Goal: Information Seeking & Learning: Learn about a topic

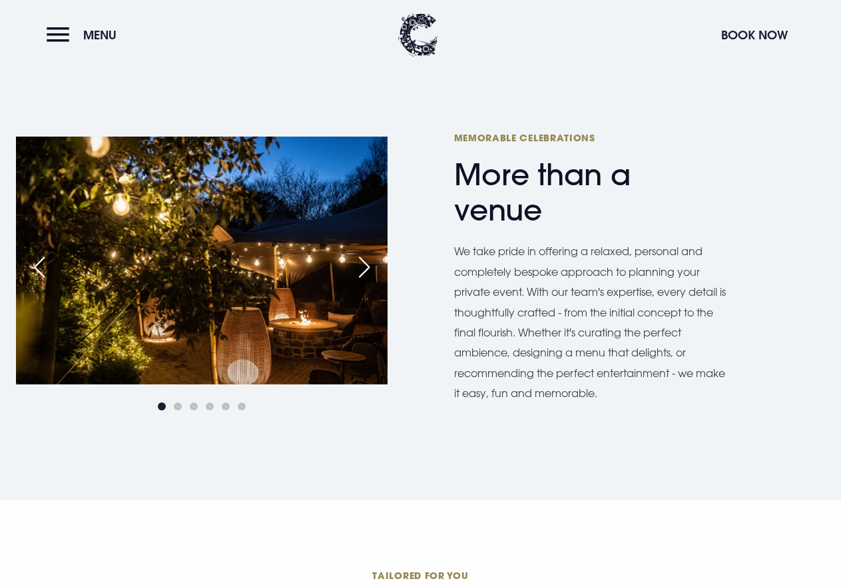
scroll to position [666, 0]
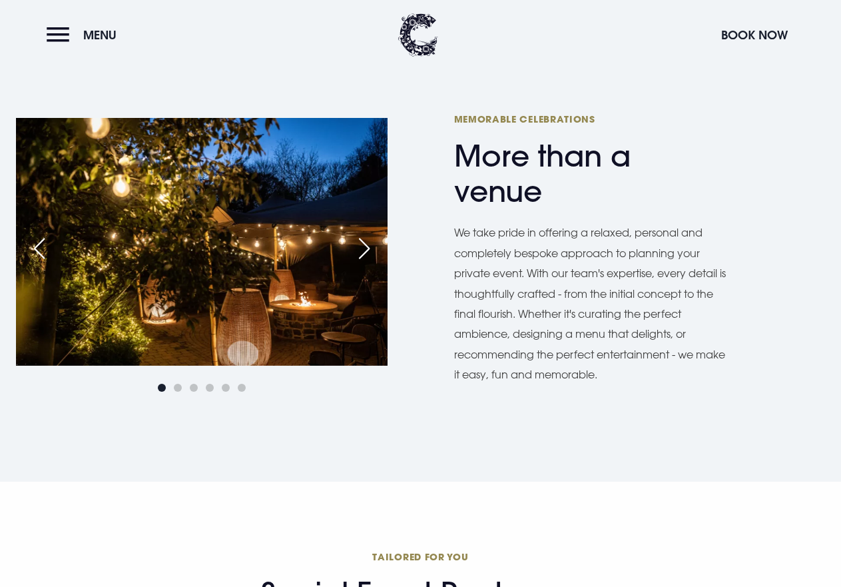
click at [368, 249] on div "Next slide" at bounding box center [364, 248] width 33 height 29
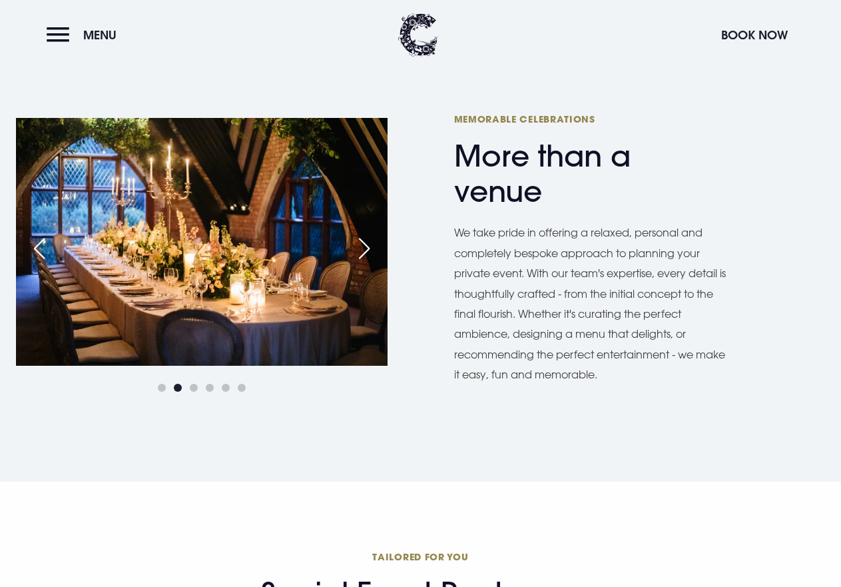
click at [368, 249] on div "Next slide" at bounding box center [364, 248] width 33 height 29
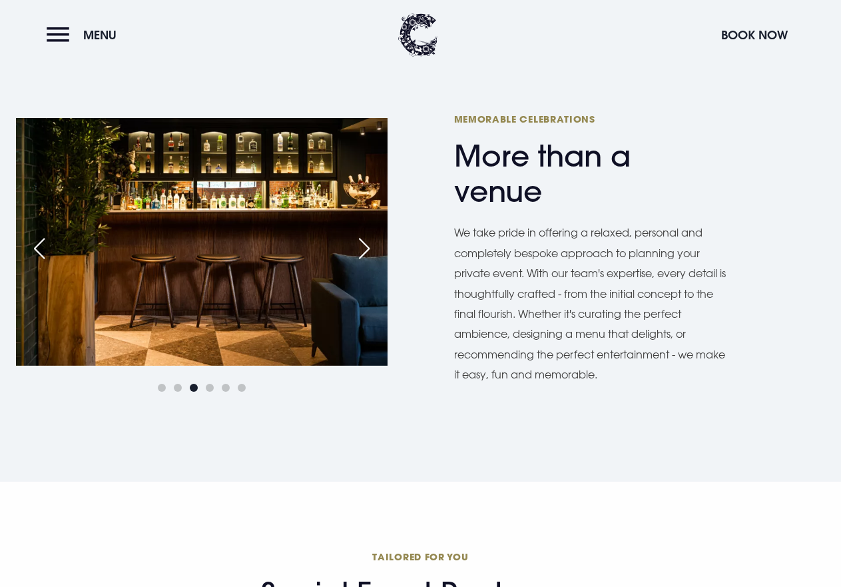
click at [368, 249] on div "Next slide" at bounding box center [364, 248] width 33 height 29
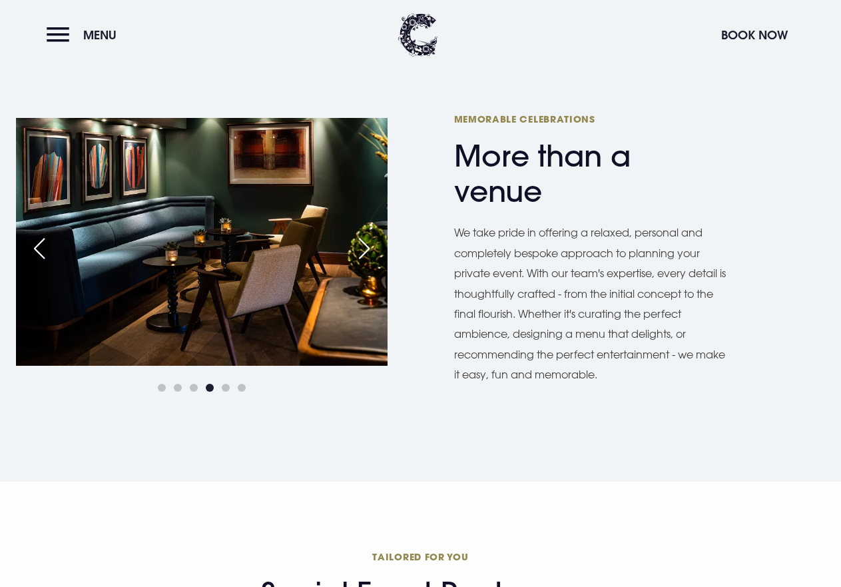
click at [368, 249] on div "Next slide" at bounding box center [364, 248] width 33 height 29
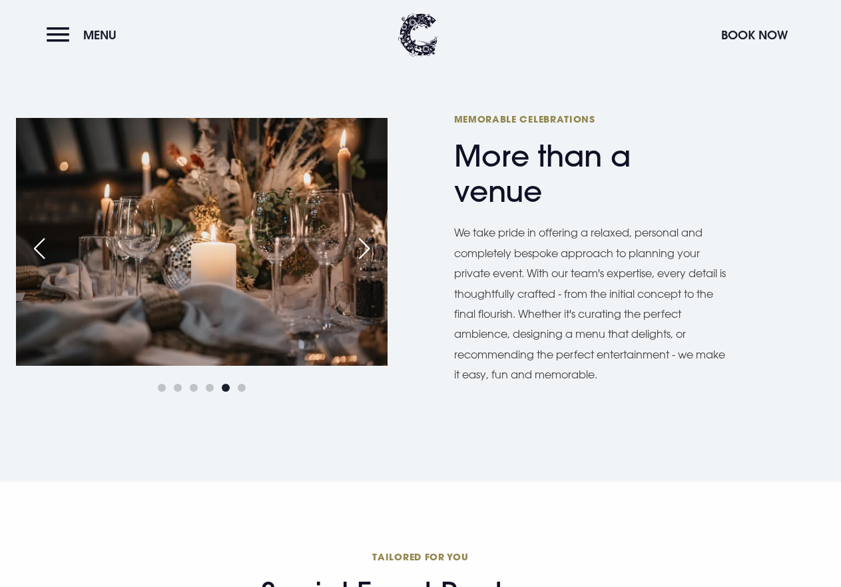
click at [368, 249] on div "Next slide" at bounding box center [364, 248] width 33 height 29
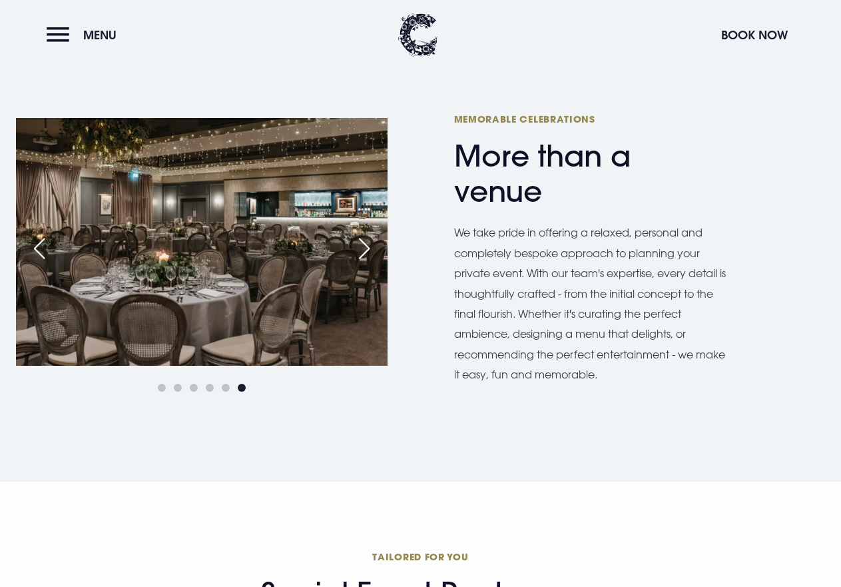
click at [368, 249] on div "Next slide" at bounding box center [364, 248] width 33 height 29
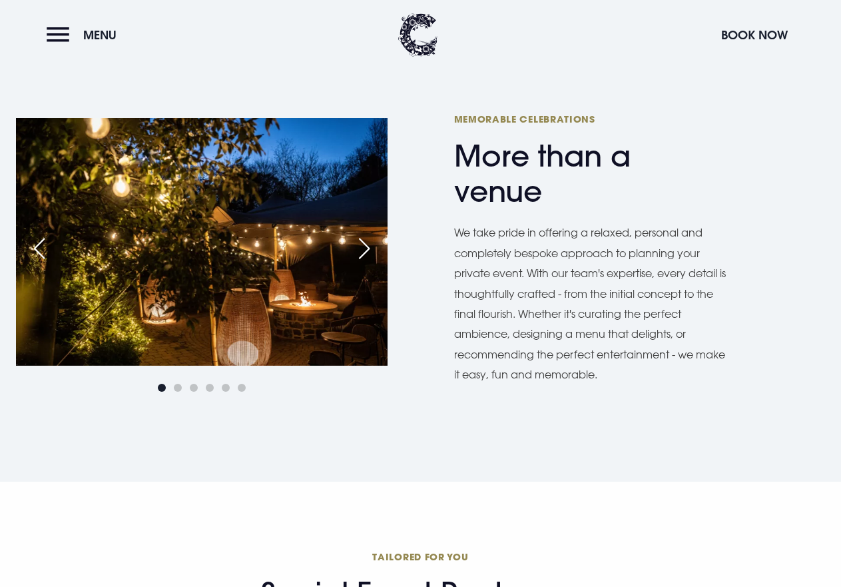
click at [368, 249] on div "Next slide" at bounding box center [364, 248] width 33 height 29
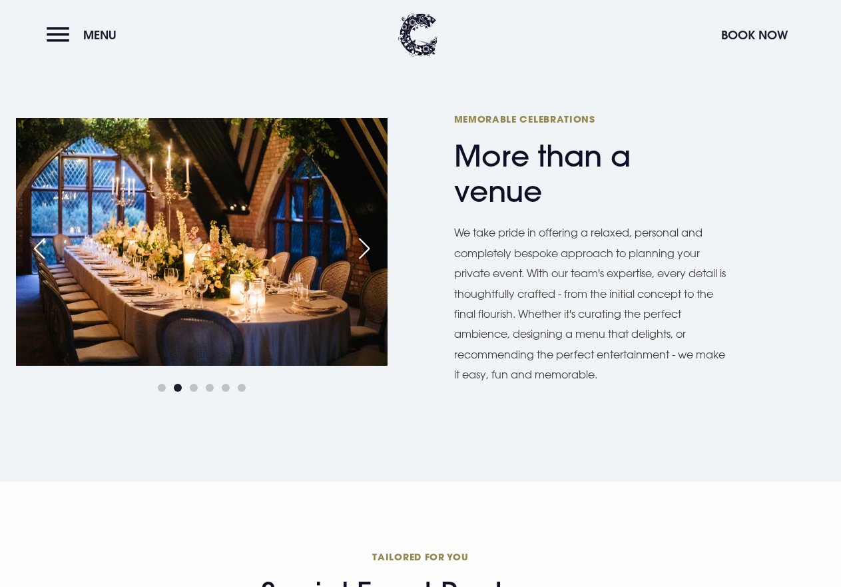
click at [368, 249] on div "Next slide" at bounding box center [364, 248] width 33 height 29
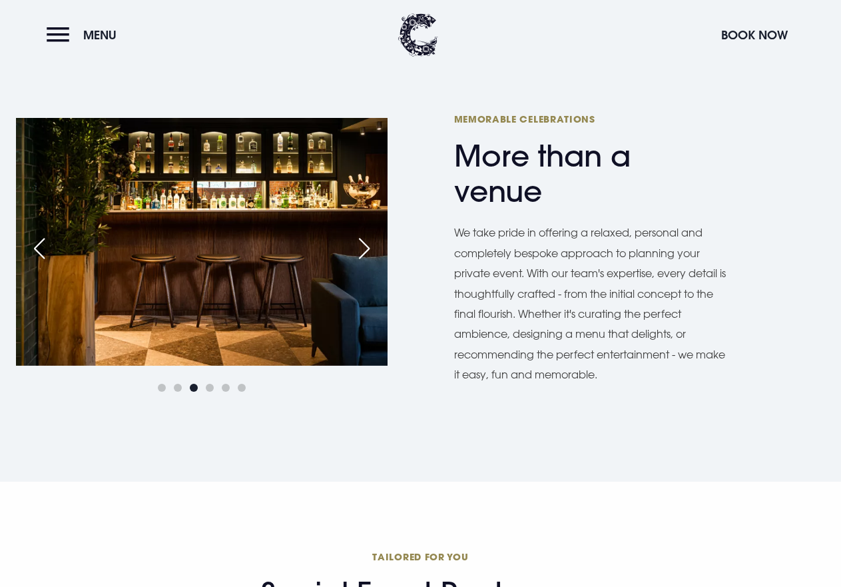
click at [368, 249] on div "Next slide" at bounding box center [364, 248] width 33 height 29
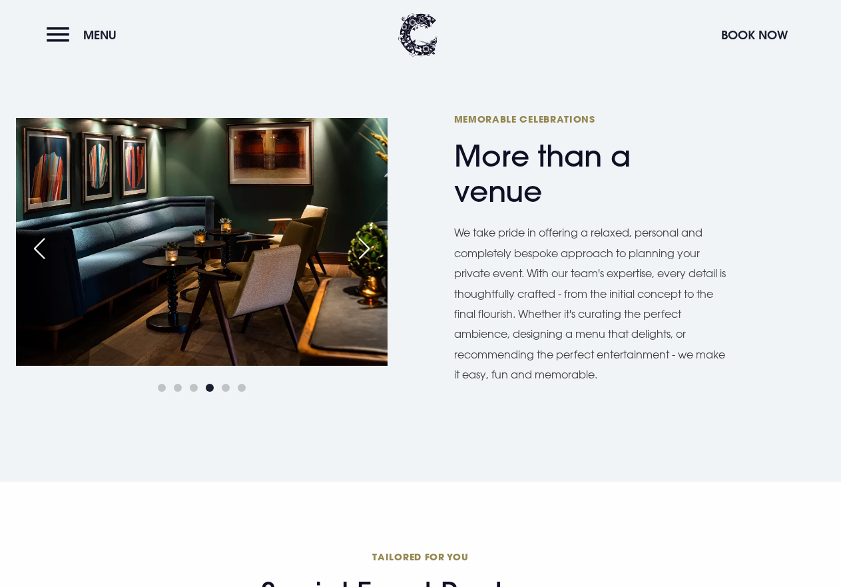
click at [368, 249] on div "Next slide" at bounding box center [364, 248] width 33 height 29
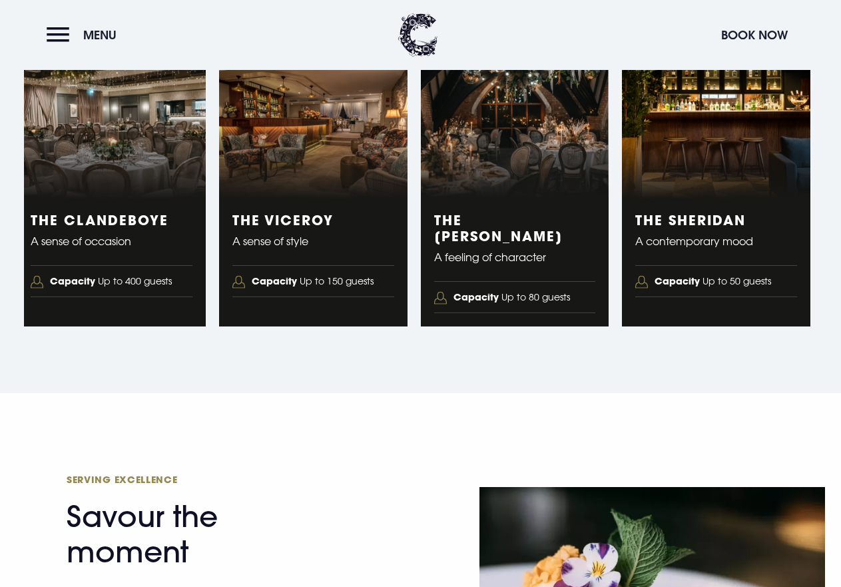
scroll to position [2198, 0]
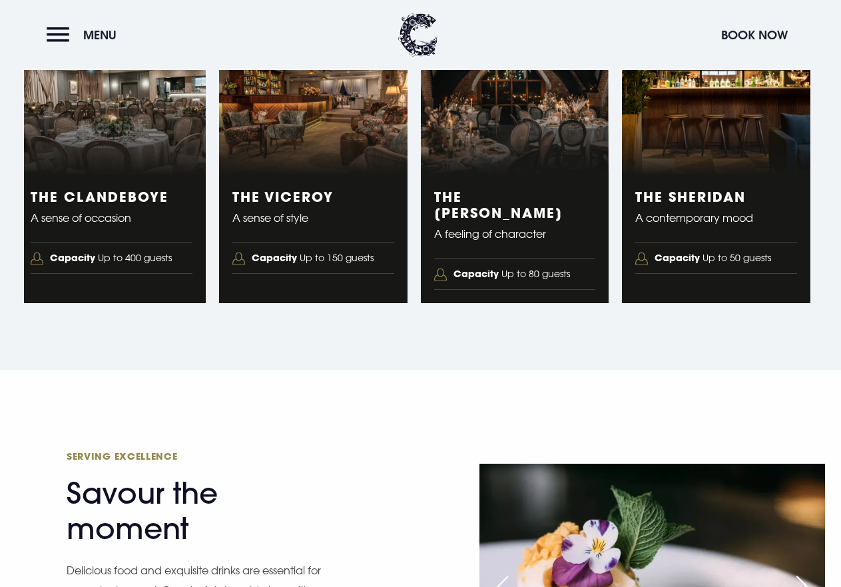
click at [523, 261] on div "The Blackwood A feeling of character Capacity Up to 80 guests" at bounding box center [515, 239] width 188 height 128
click at [520, 220] on h3 "The Blackwood" at bounding box center [515, 204] width 162 height 32
click at [514, 283] on span "Capacity Up to 80 guests" at bounding box center [512, 274] width 117 height 18
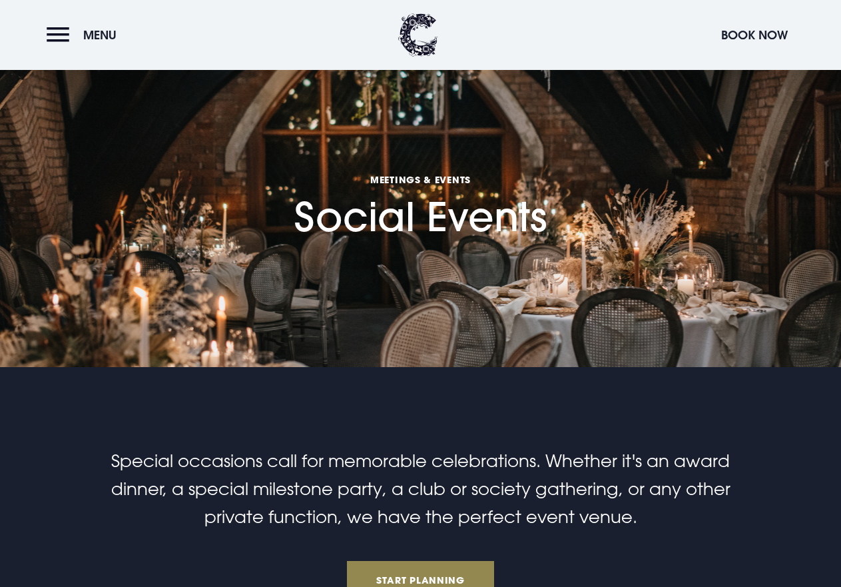
scroll to position [0, 0]
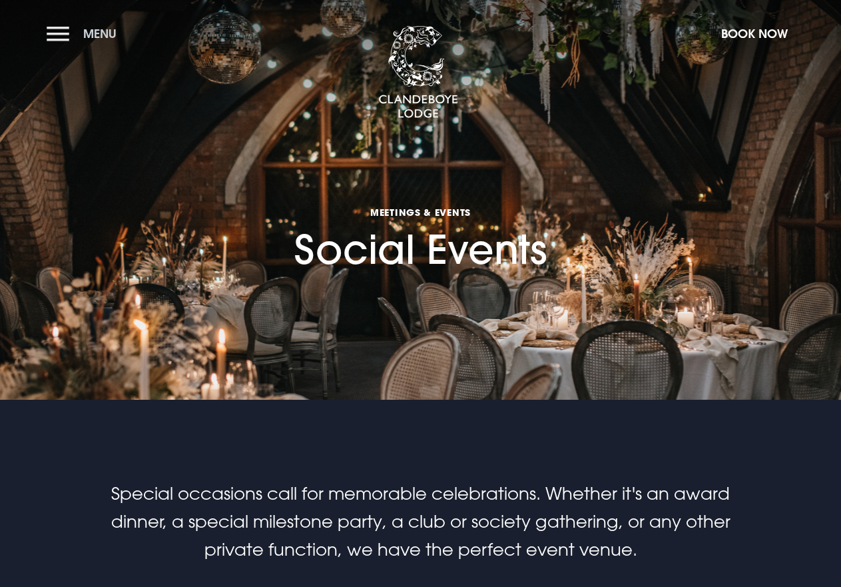
click at [56, 39] on button "Menu" at bounding box center [85, 33] width 77 height 29
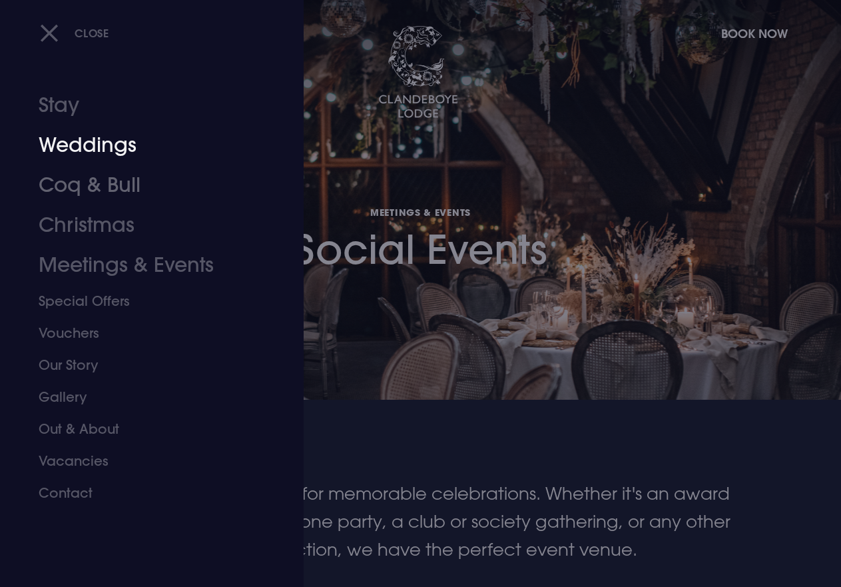
click at [65, 150] on link "Weddings" at bounding box center [143, 145] width 208 height 40
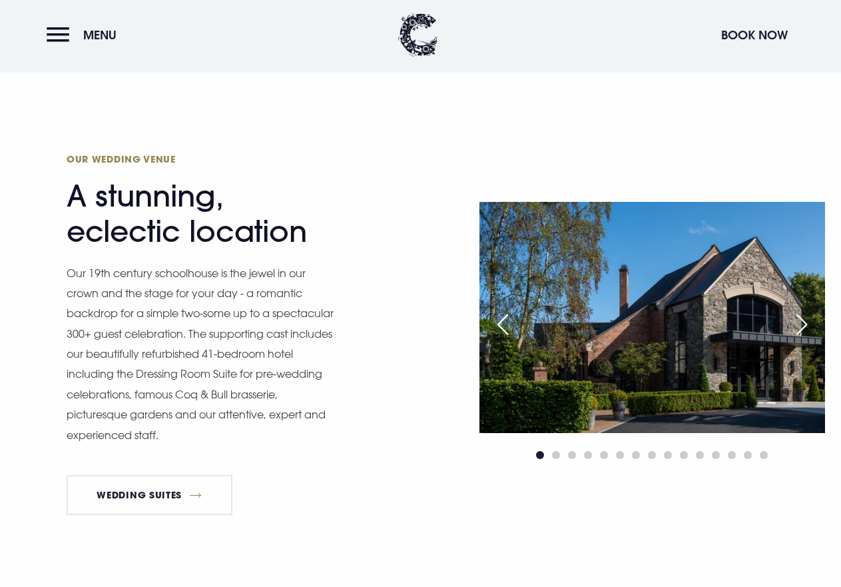
scroll to position [1399, 0]
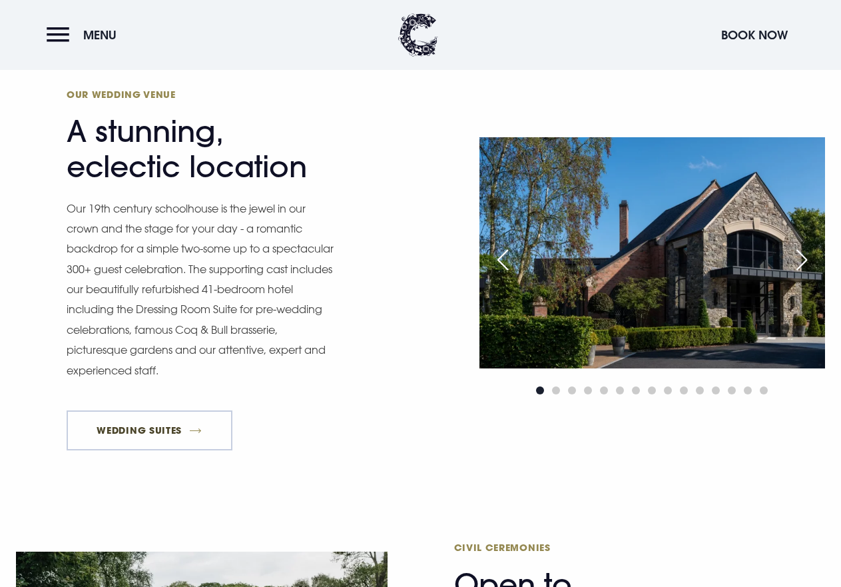
click at [198, 450] on link "Wedding Suites" at bounding box center [150, 430] width 166 height 40
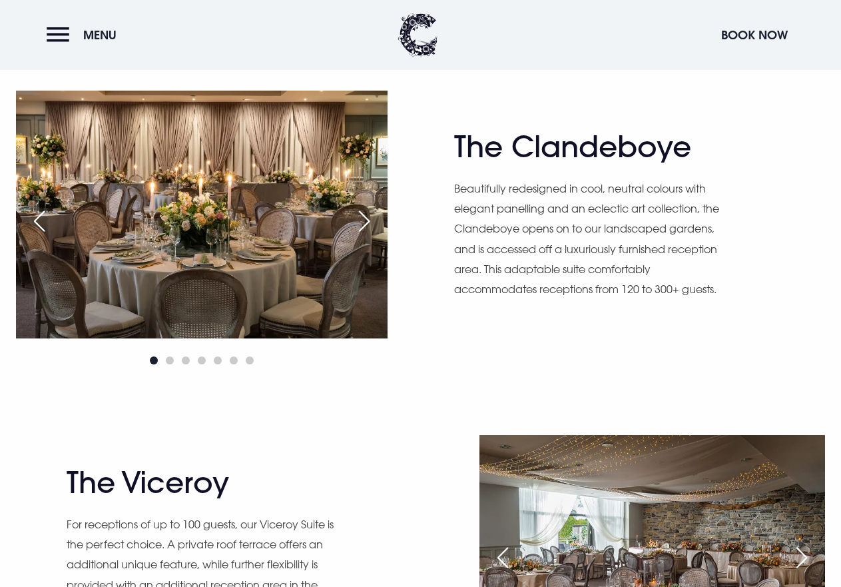
scroll to position [866, 0]
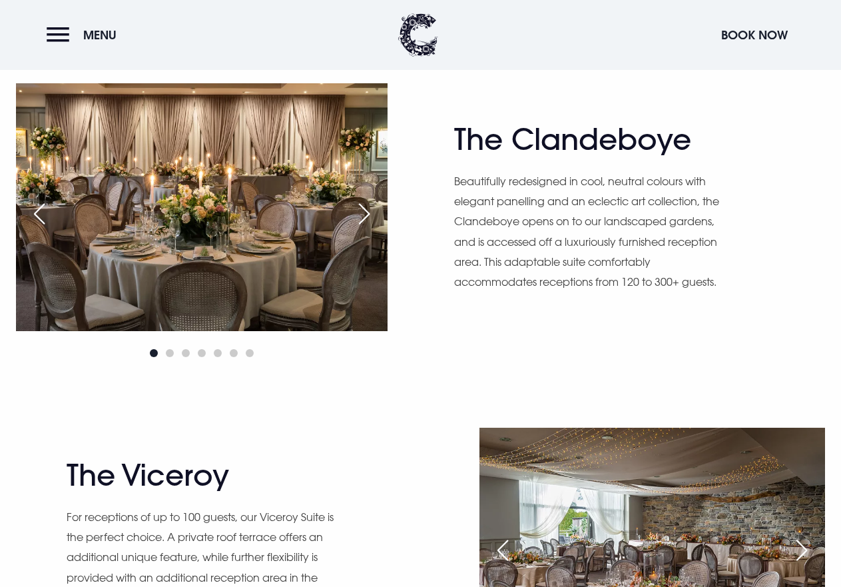
click at [362, 224] on div "Next slide" at bounding box center [364, 213] width 33 height 29
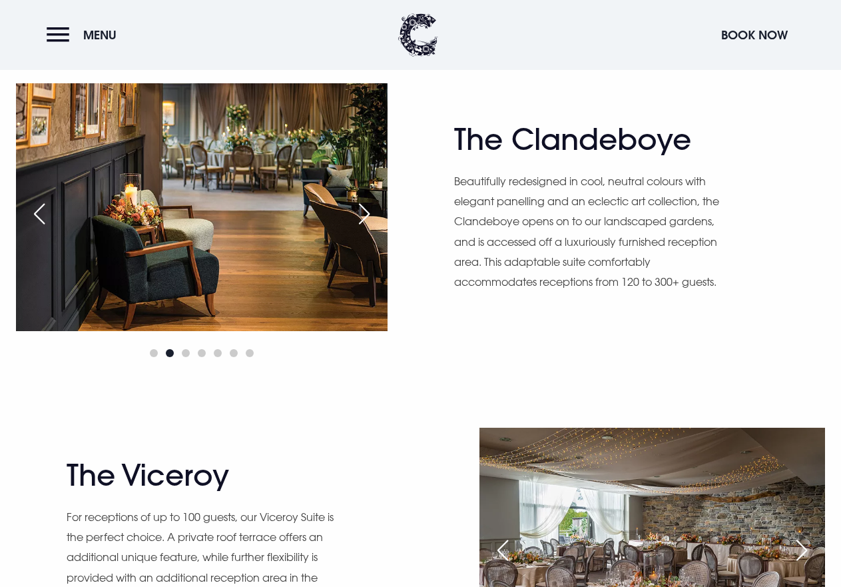
click at [362, 224] on div "Next slide" at bounding box center [364, 213] width 33 height 29
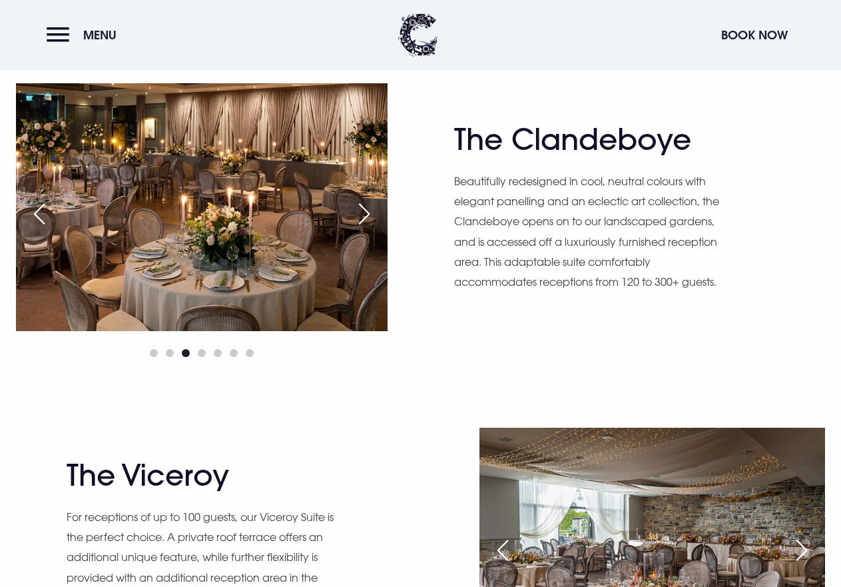
click at [362, 224] on div "Next slide" at bounding box center [364, 213] width 33 height 29
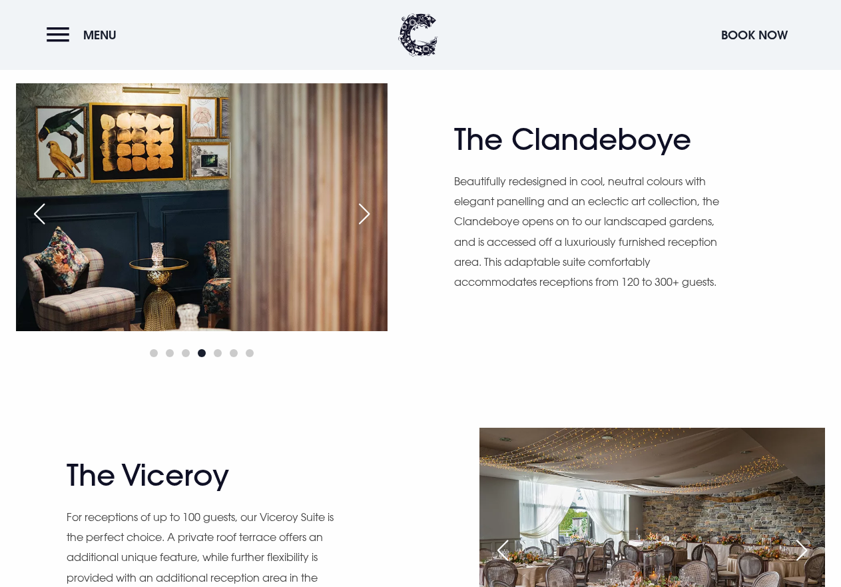
click at [362, 224] on div "Next slide" at bounding box center [364, 213] width 33 height 29
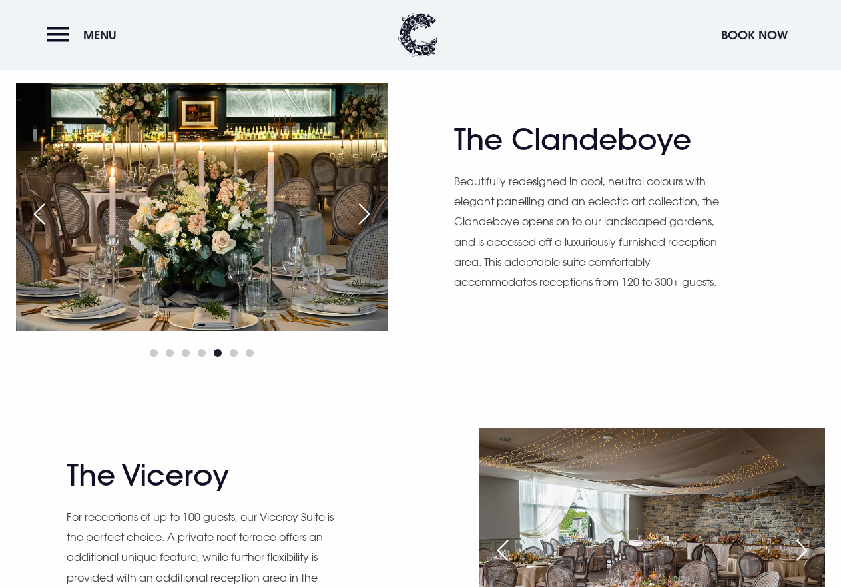
click at [362, 224] on div "Next slide" at bounding box center [364, 213] width 33 height 29
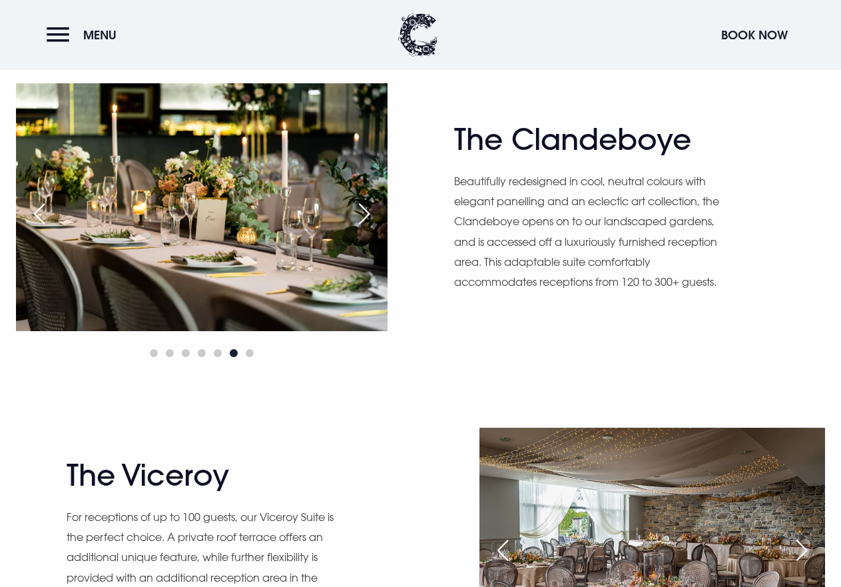
click at [362, 224] on div "Next slide" at bounding box center [364, 213] width 33 height 29
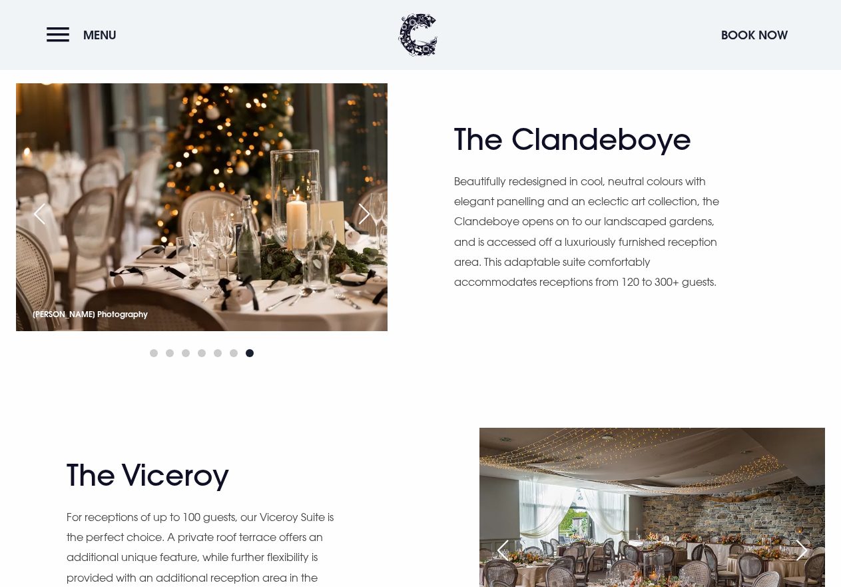
click at [362, 224] on div "Next slide" at bounding box center [364, 213] width 33 height 29
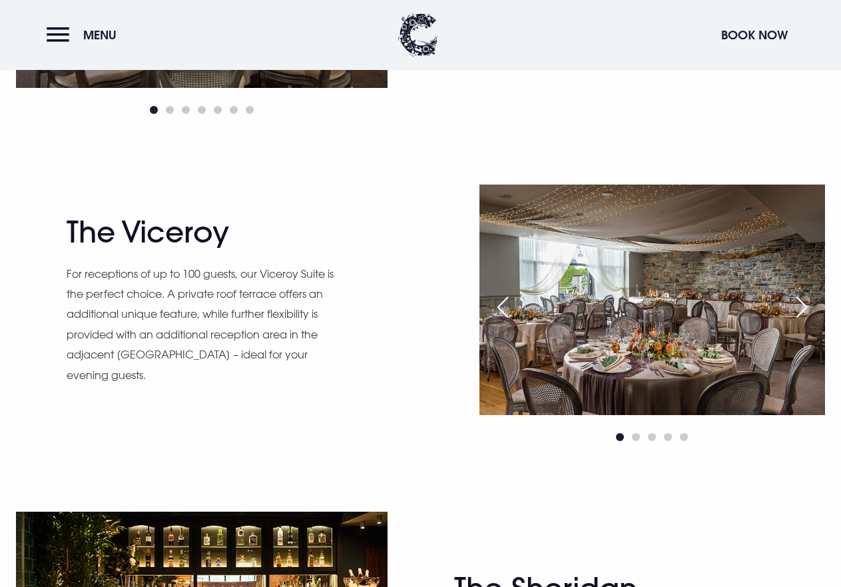
scroll to position [1132, 0]
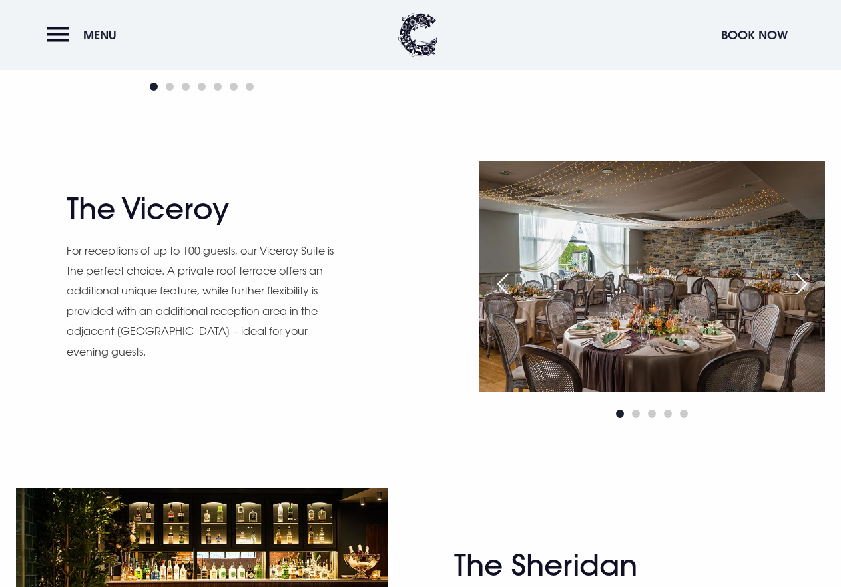
click at [809, 284] on div "Next slide" at bounding box center [801, 283] width 33 height 29
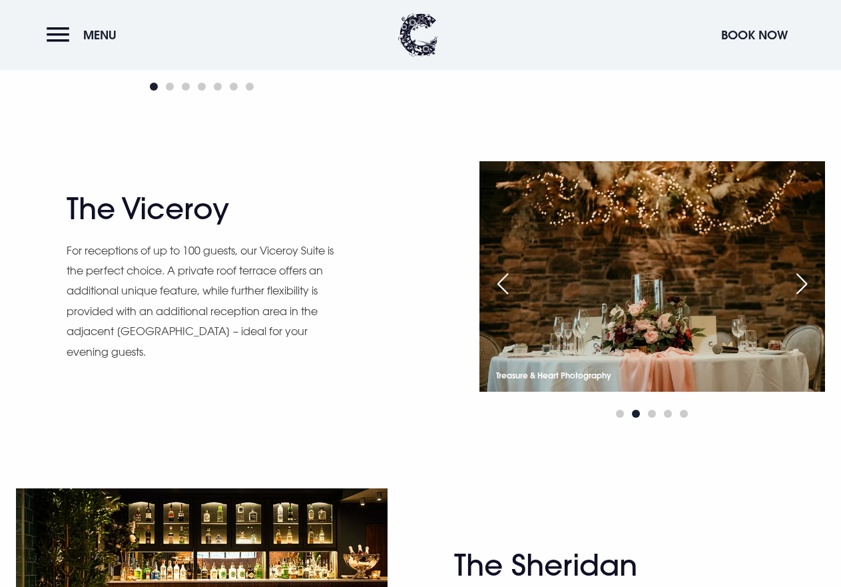
click at [809, 284] on div "Next slide" at bounding box center [801, 283] width 33 height 29
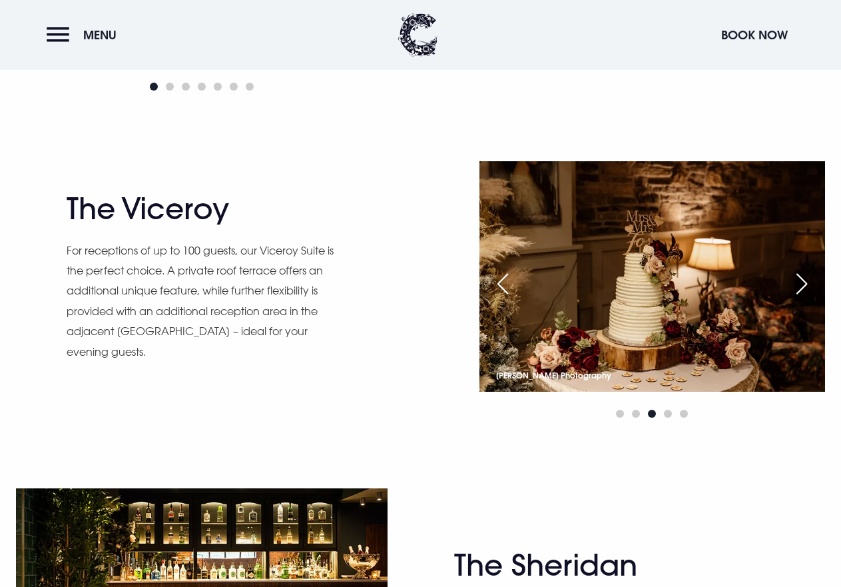
click at [809, 284] on div "Next slide" at bounding box center [801, 283] width 33 height 29
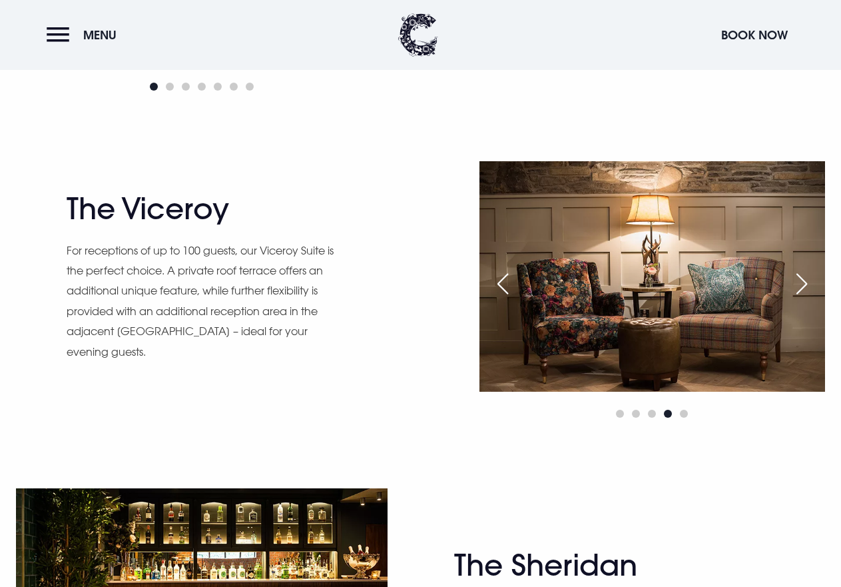
click at [809, 284] on div "Next slide" at bounding box center [801, 283] width 33 height 29
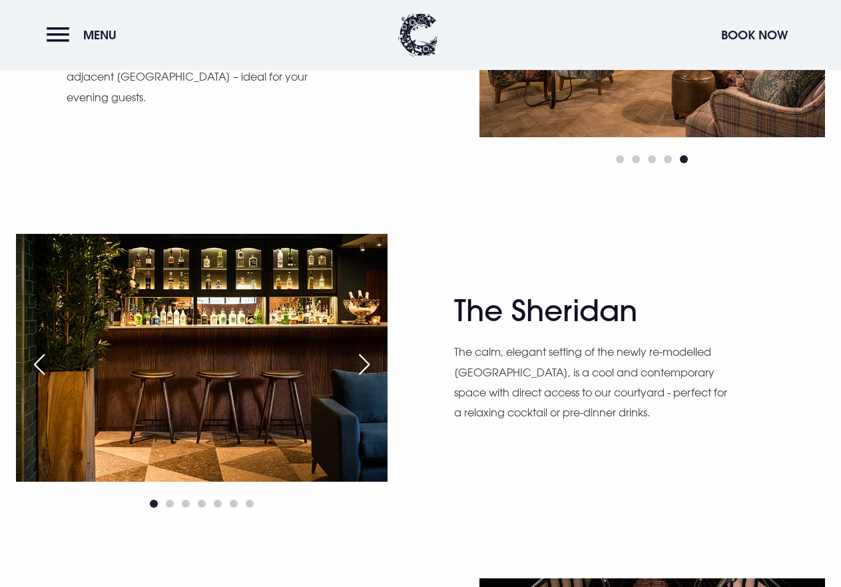
scroll to position [1399, 0]
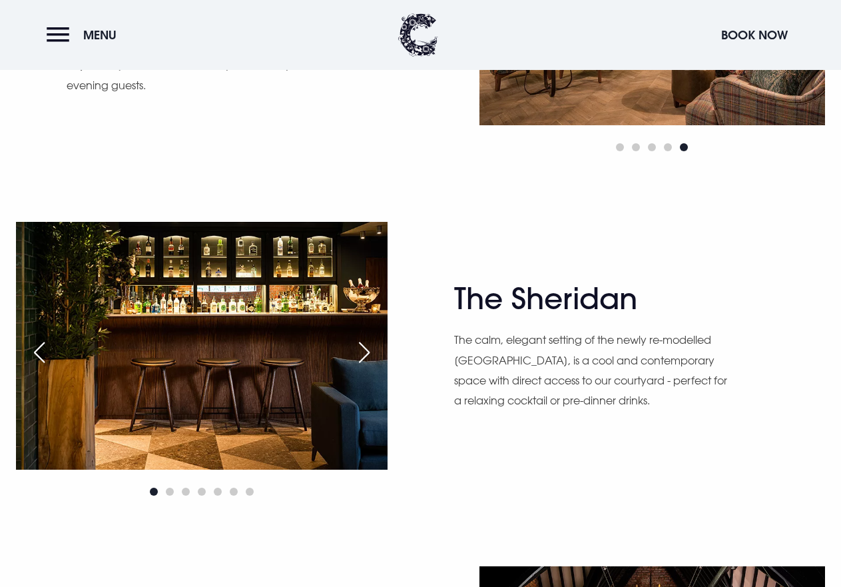
click at [364, 354] on div "Next slide" at bounding box center [364, 352] width 33 height 29
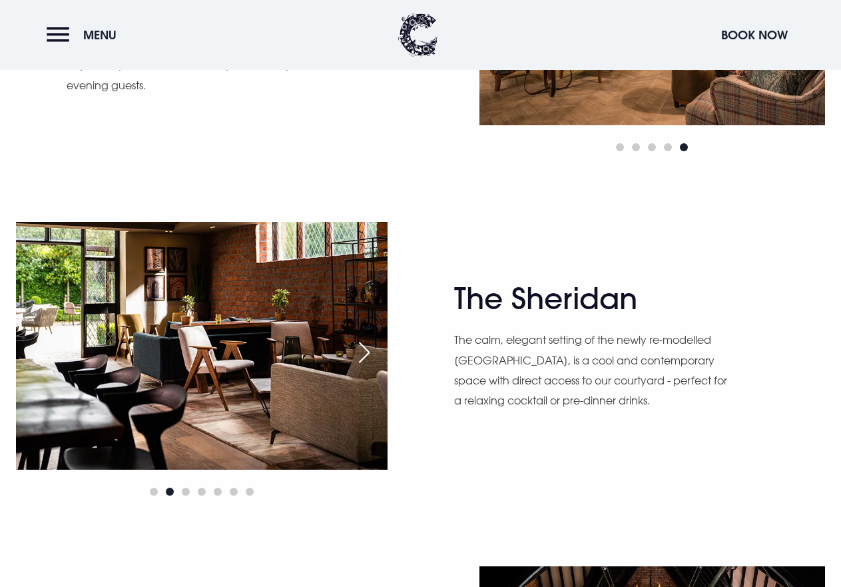
click at [364, 354] on div "Next slide" at bounding box center [364, 352] width 33 height 29
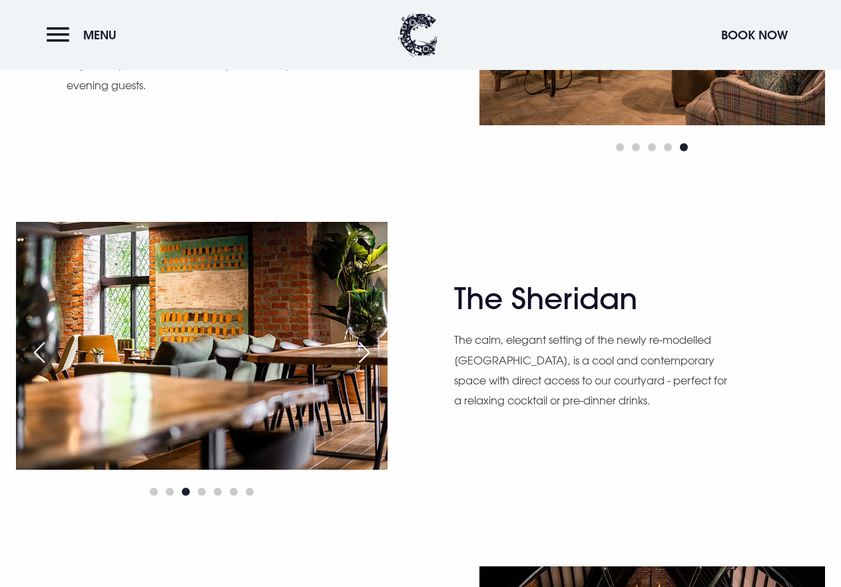
click at [364, 354] on div "Next slide" at bounding box center [364, 352] width 33 height 29
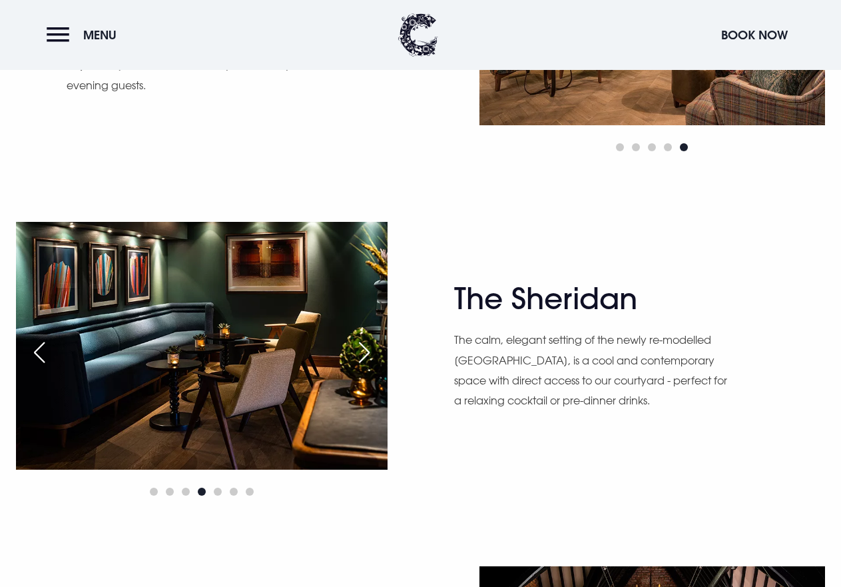
click at [365, 354] on div "Next slide" at bounding box center [364, 352] width 33 height 29
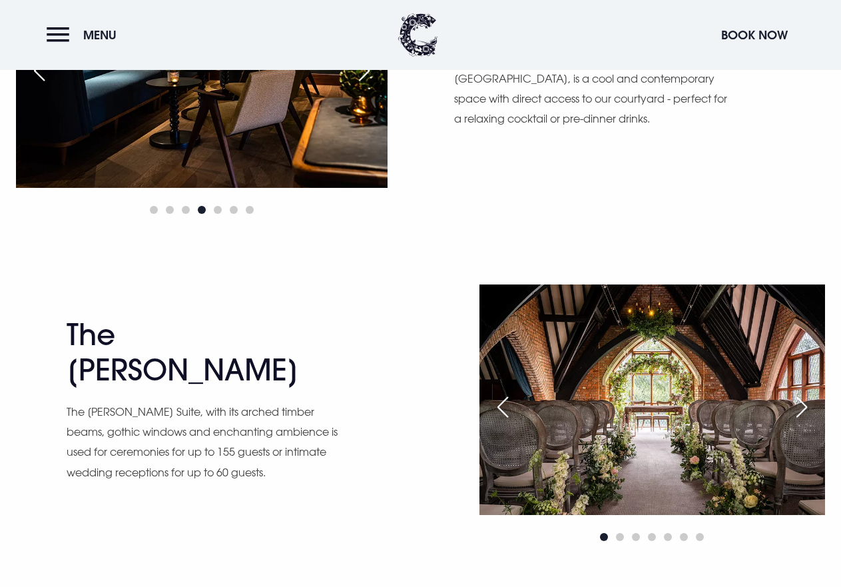
scroll to position [1732, 0]
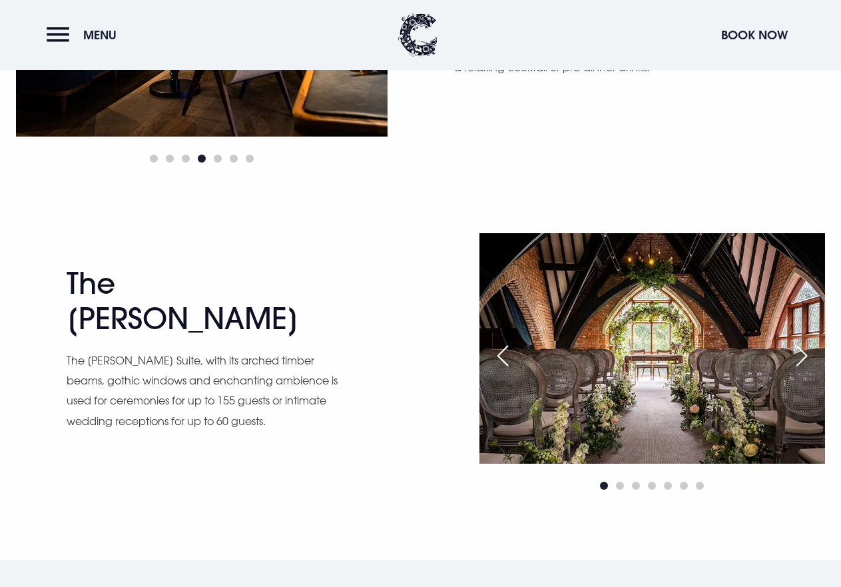
click at [800, 352] on div "Next slide" at bounding box center [801, 355] width 33 height 29
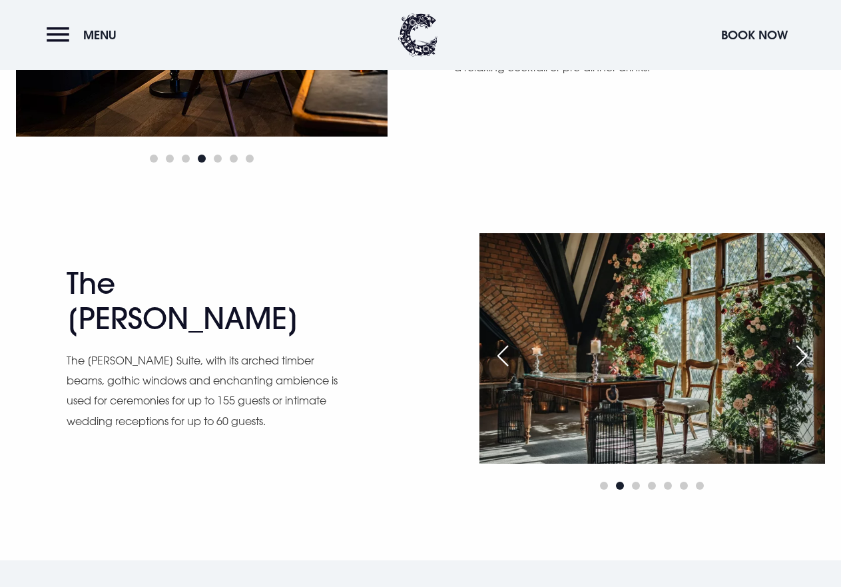
click at [799, 352] on div "Next slide" at bounding box center [801, 355] width 33 height 29
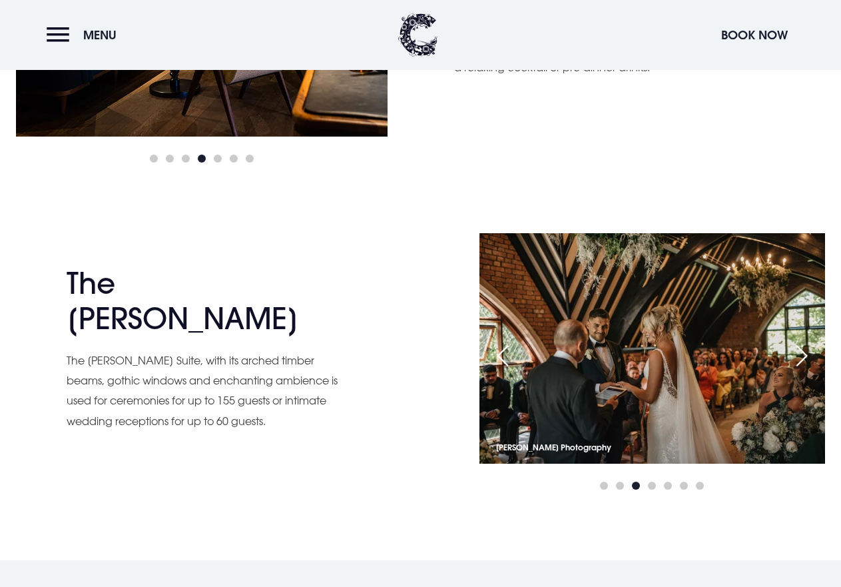
click at [498, 360] on div "Previous slide" at bounding box center [502, 355] width 33 height 29
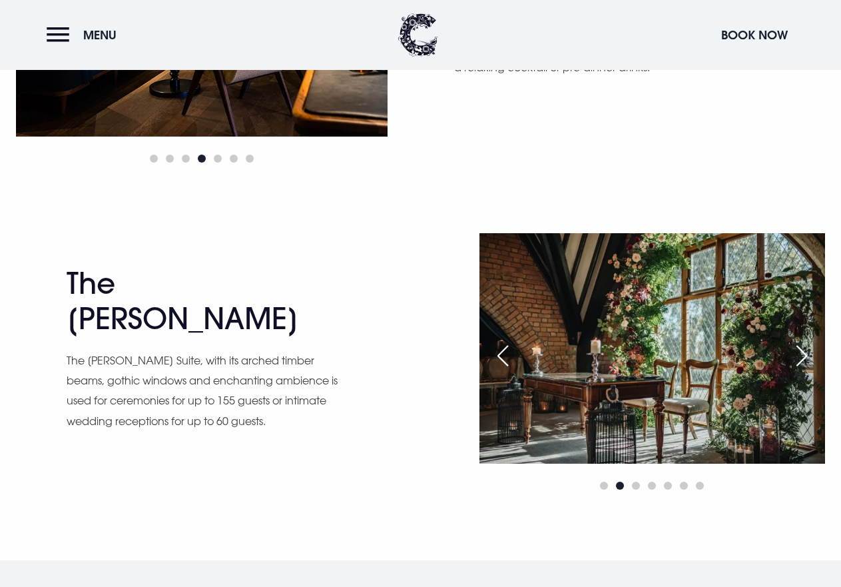
click at [498, 360] on div "Previous slide" at bounding box center [502, 355] width 33 height 29
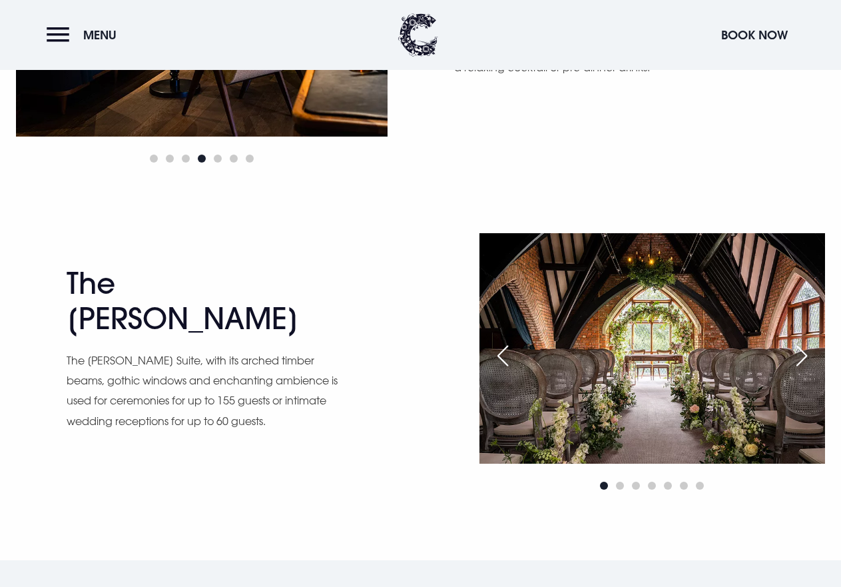
click at [810, 353] on div "Next slide" at bounding box center [801, 355] width 33 height 29
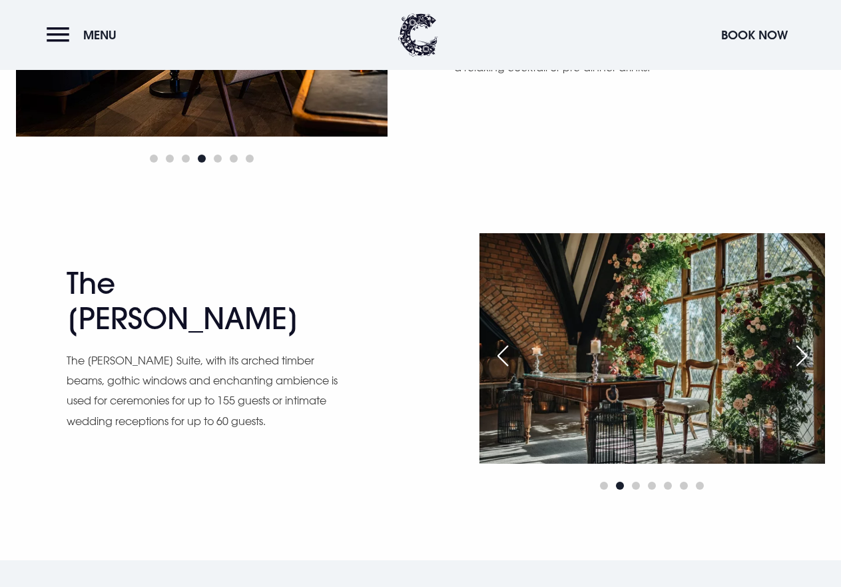
click at [810, 353] on div "Next slide" at bounding box center [801, 355] width 33 height 29
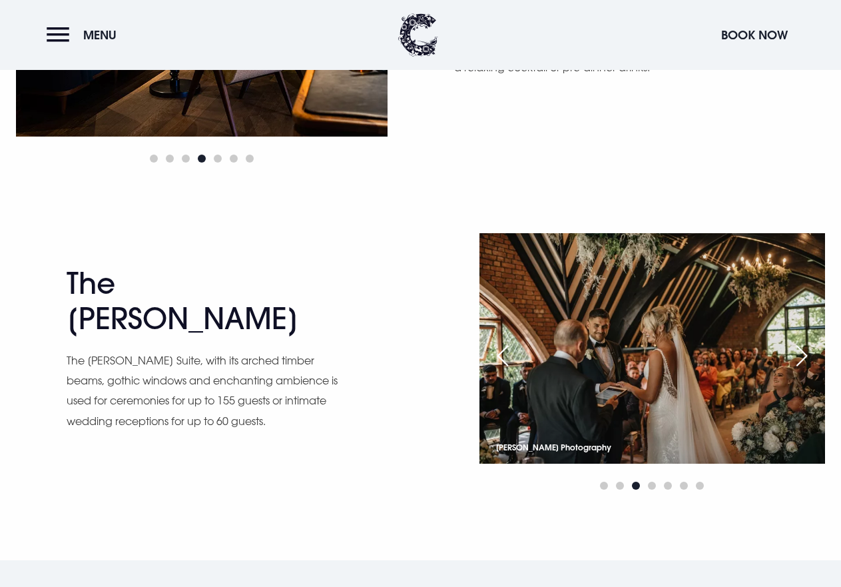
click at [810, 353] on div "Next slide" at bounding box center [801, 355] width 33 height 29
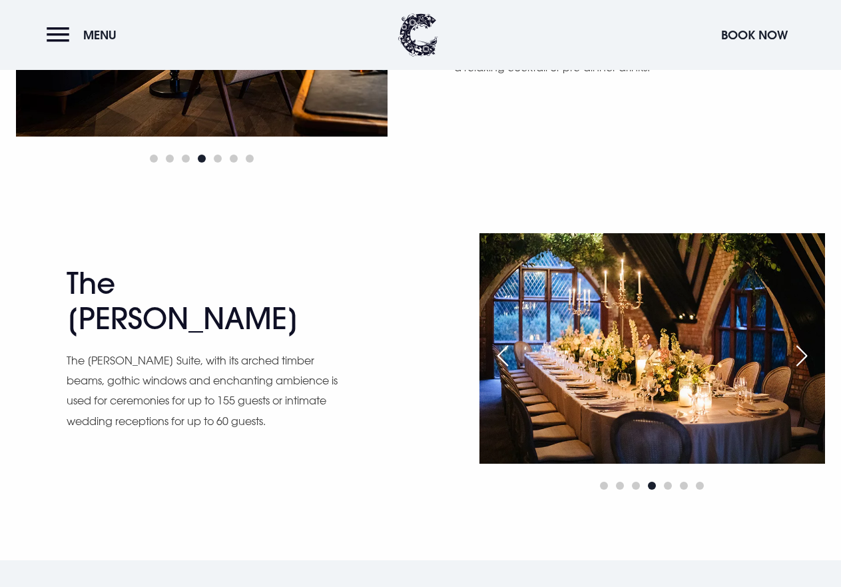
click at [810, 353] on div "Next slide" at bounding box center [801, 355] width 33 height 29
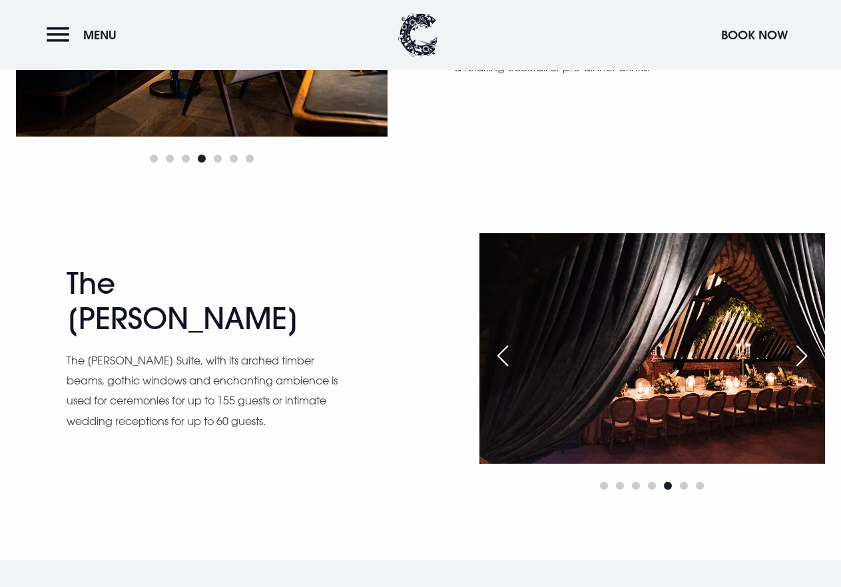
click at [810, 353] on div "Next slide" at bounding box center [801, 355] width 33 height 29
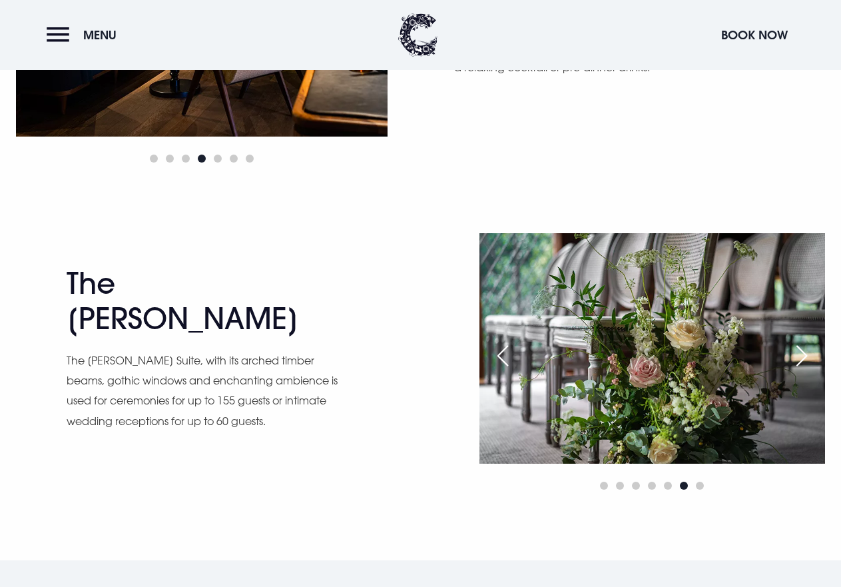
click at [810, 353] on div "Next slide" at bounding box center [801, 355] width 33 height 29
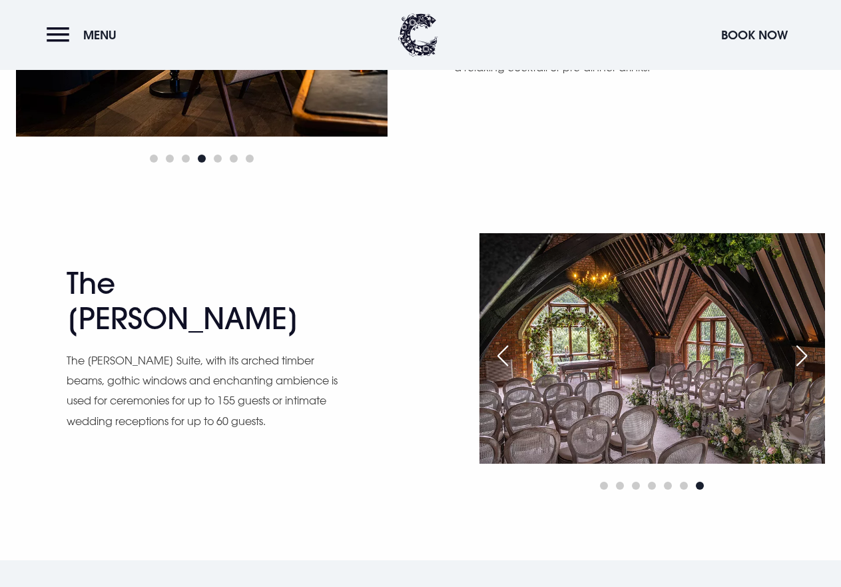
click at [810, 353] on div "Next slide" at bounding box center [801, 355] width 33 height 29
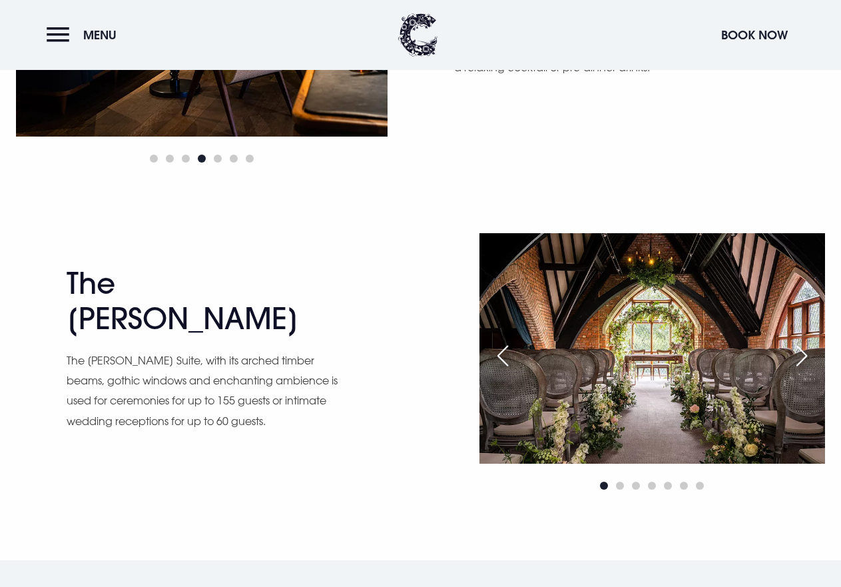
click at [810, 353] on div "Next slide" at bounding box center [801, 355] width 33 height 29
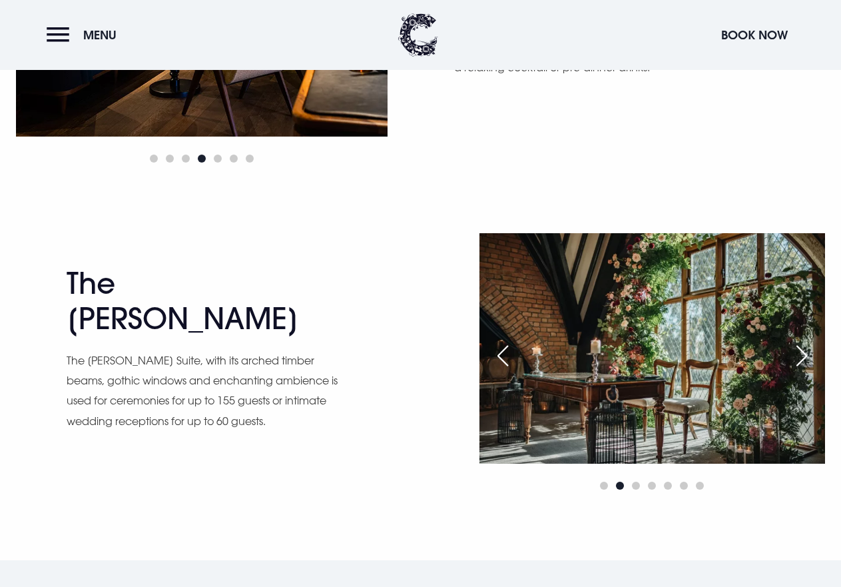
click at [810, 353] on div "Next slide" at bounding box center [801, 355] width 33 height 29
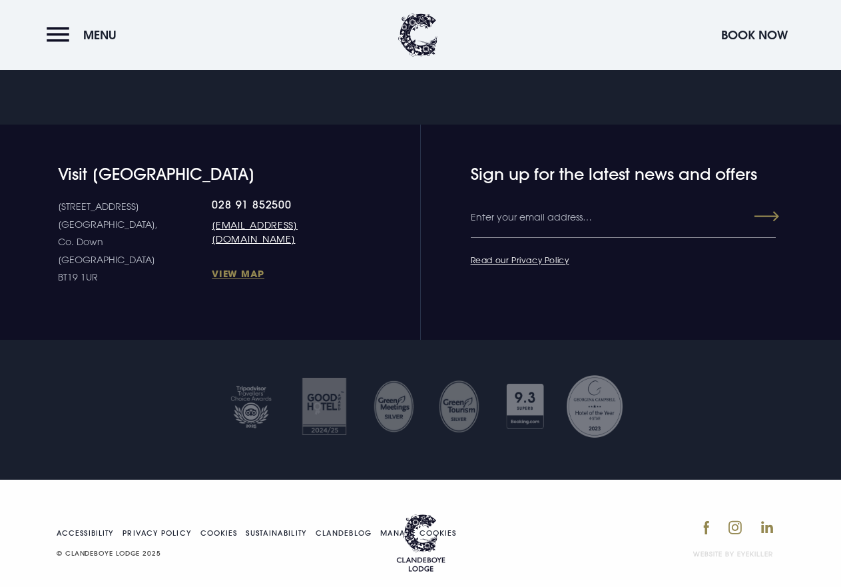
scroll to position [3253, 0]
